Goal: Information Seeking & Learning: Find specific fact

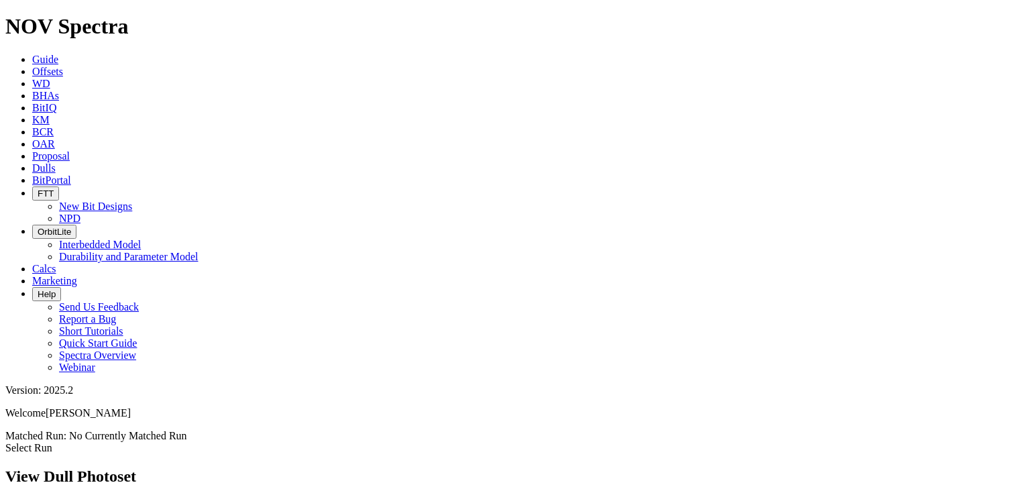
click at [56, 162] on span "Dulls" at bounding box center [43, 167] width 23 height 11
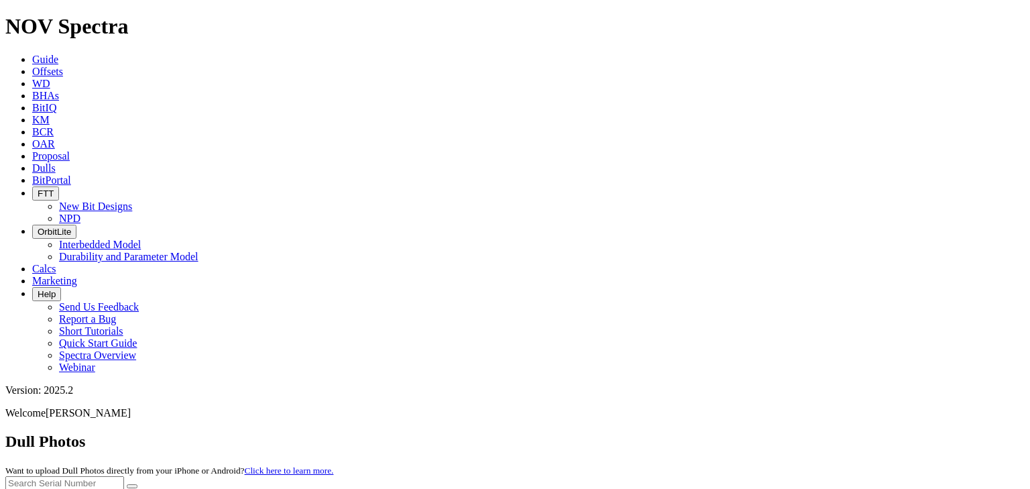
click at [124, 476] on input "text" at bounding box center [64, 483] width 119 height 14
paste input "A316265"
type input "A316265"
click at [137, 484] on button "submit" at bounding box center [132, 486] width 11 height 4
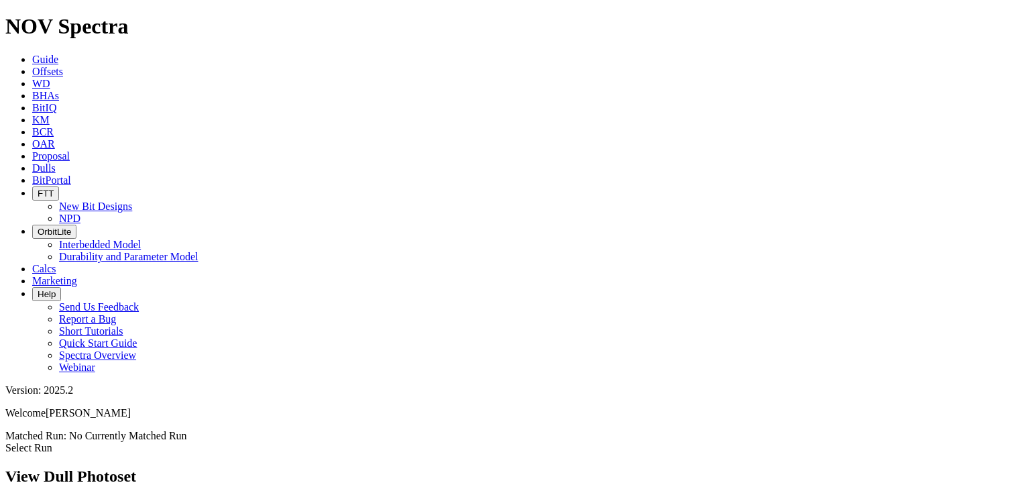
scroll to position [376, 0]
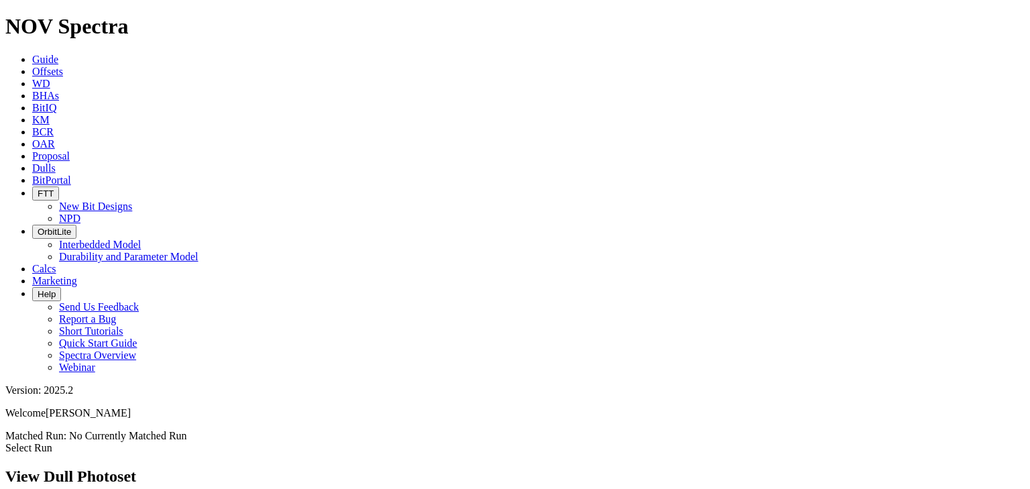
click at [56, 162] on span "Dulls" at bounding box center [43, 167] width 23 height 11
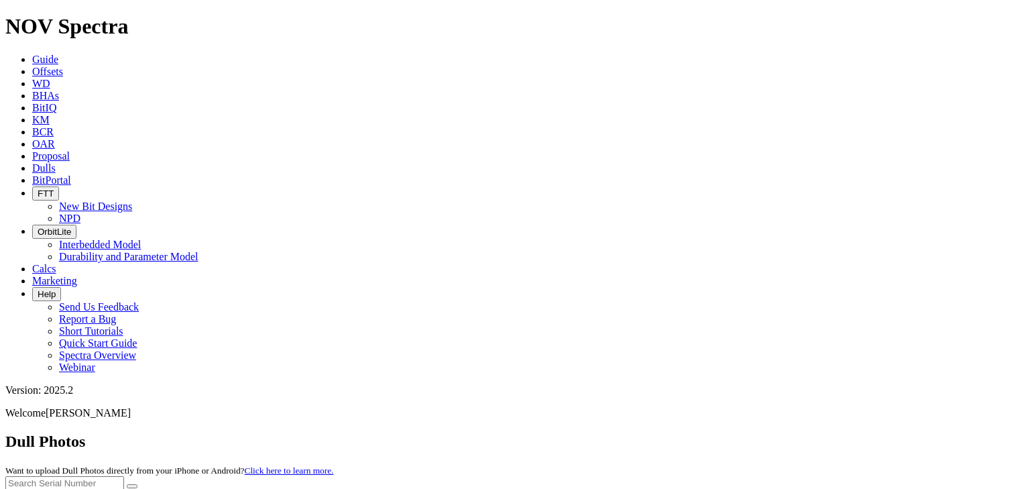
click at [124, 476] on input "text" at bounding box center [64, 483] width 119 height 14
paste input "A317556"
type input "A317556"
click at [137, 484] on button "submit" at bounding box center [132, 486] width 11 height 4
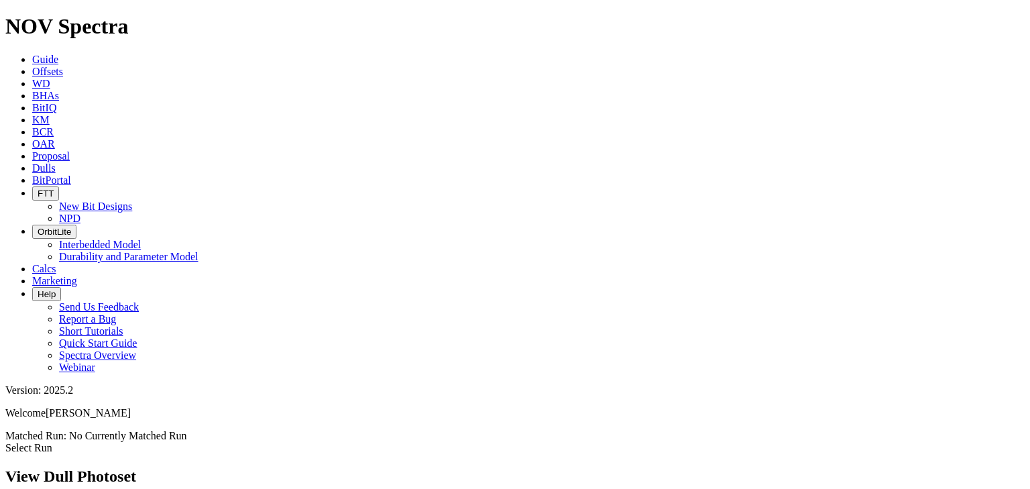
scroll to position [255, 0]
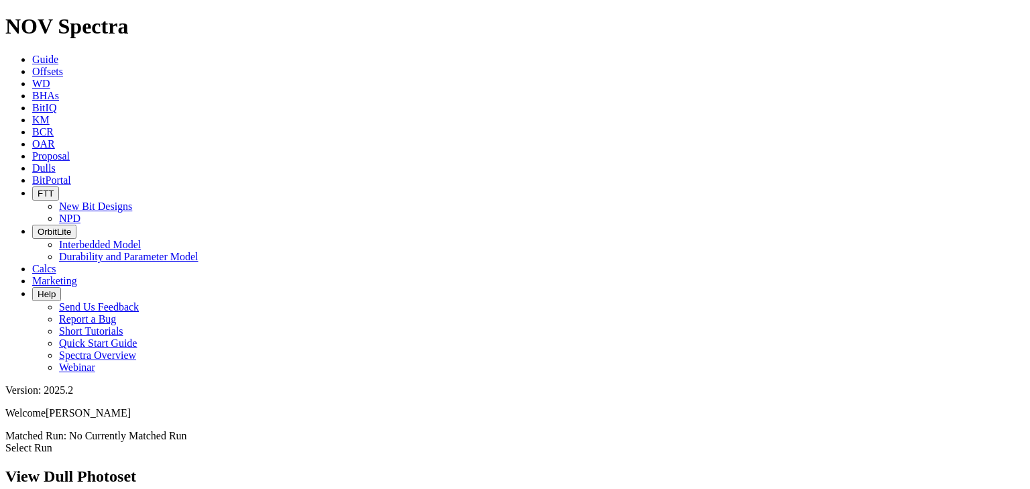
drag, startPoint x: 56, startPoint y: 294, endPoint x: 63, endPoint y: 292, distance: 6.8
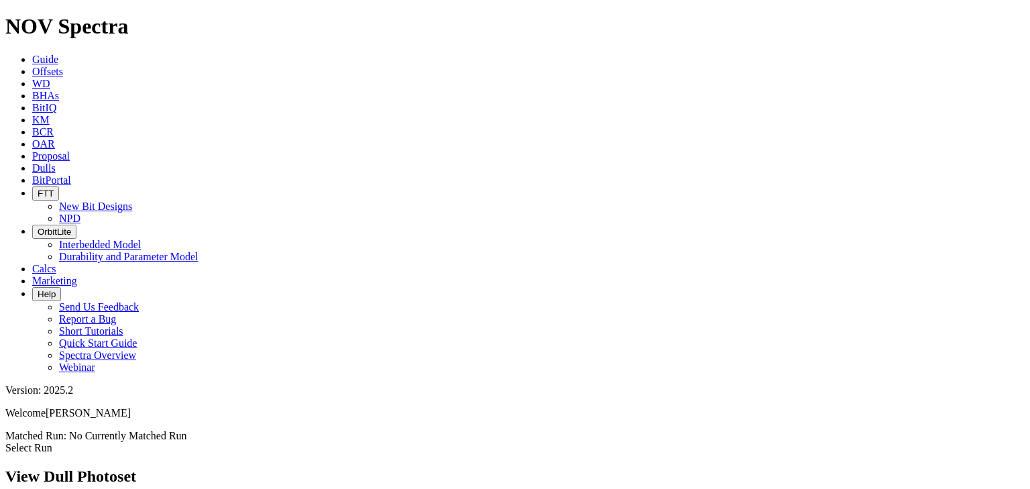
click at [56, 162] on span "Dulls" at bounding box center [43, 167] width 23 height 11
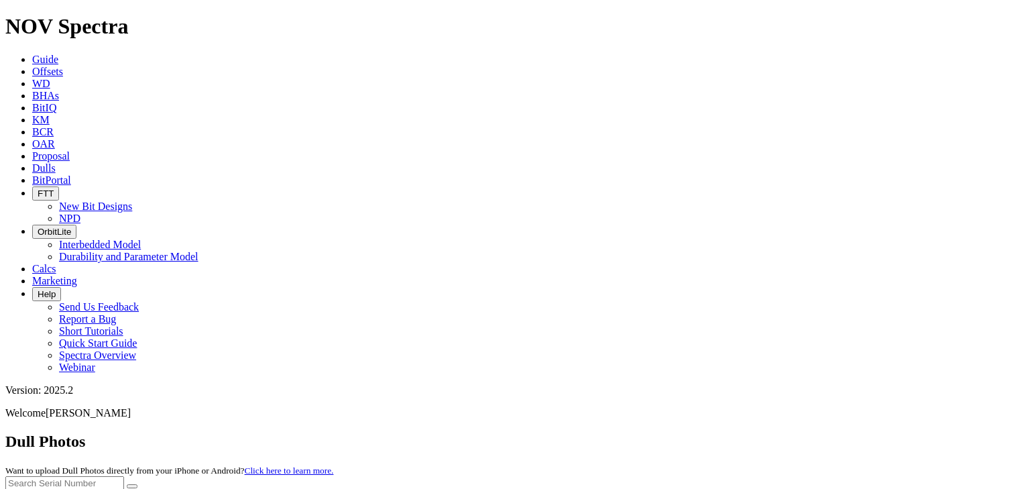
click at [124, 476] on input "text" at bounding box center [64, 483] width 119 height 14
paste input "A316979"
click at [137, 484] on button "submit" at bounding box center [132, 486] width 11 height 4
click at [124, 476] on input "A316979" at bounding box center [64, 483] width 119 height 14
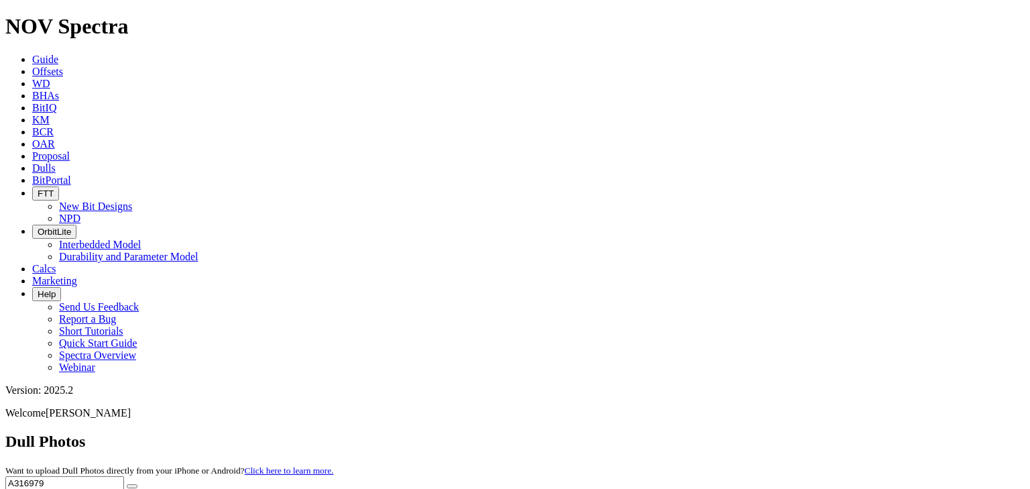
click at [124, 476] on input "A316979" at bounding box center [64, 483] width 119 height 14
click at [137, 484] on button "submit" at bounding box center [132, 486] width 11 height 4
click at [124, 476] on input "A316979" at bounding box center [64, 483] width 119 height 14
paste input "0004"
type input "A310004"
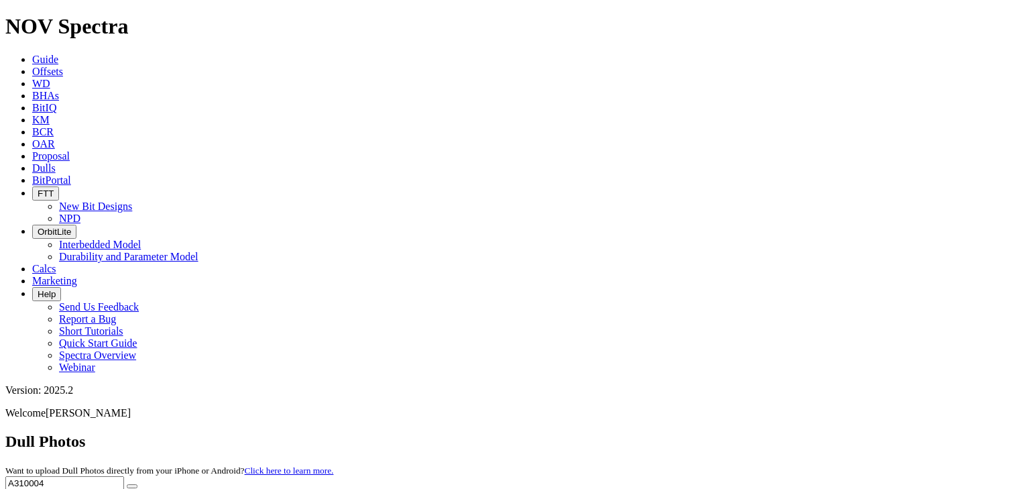
click at [137, 484] on button "submit" at bounding box center [132, 486] width 11 height 4
